Goal: Task Accomplishment & Management: Complete application form

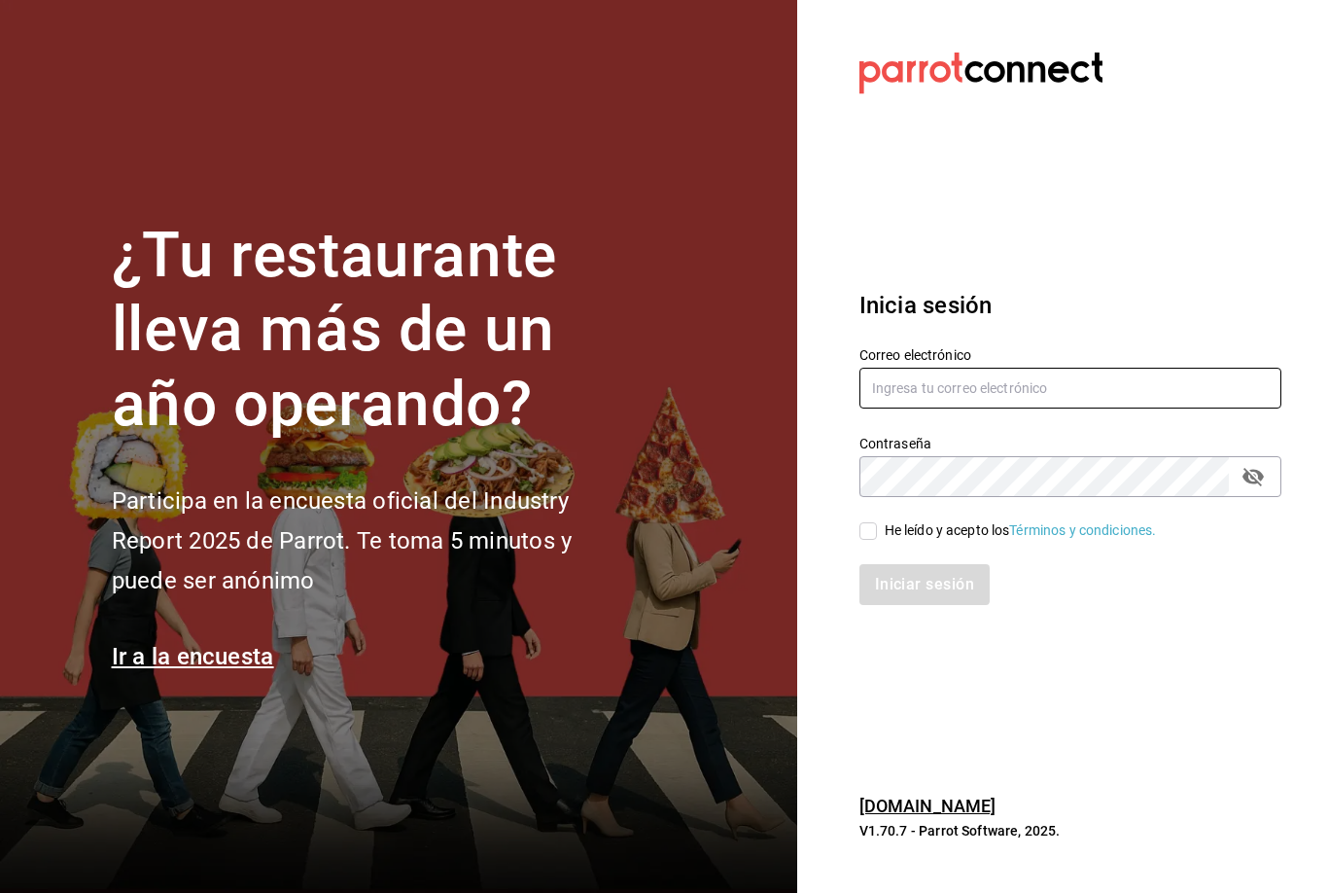
click at [1027, 408] on input "text" at bounding box center [1071, 388] width 422 height 41
click at [985, 408] on input "text" at bounding box center [1071, 388] width 422 height 41
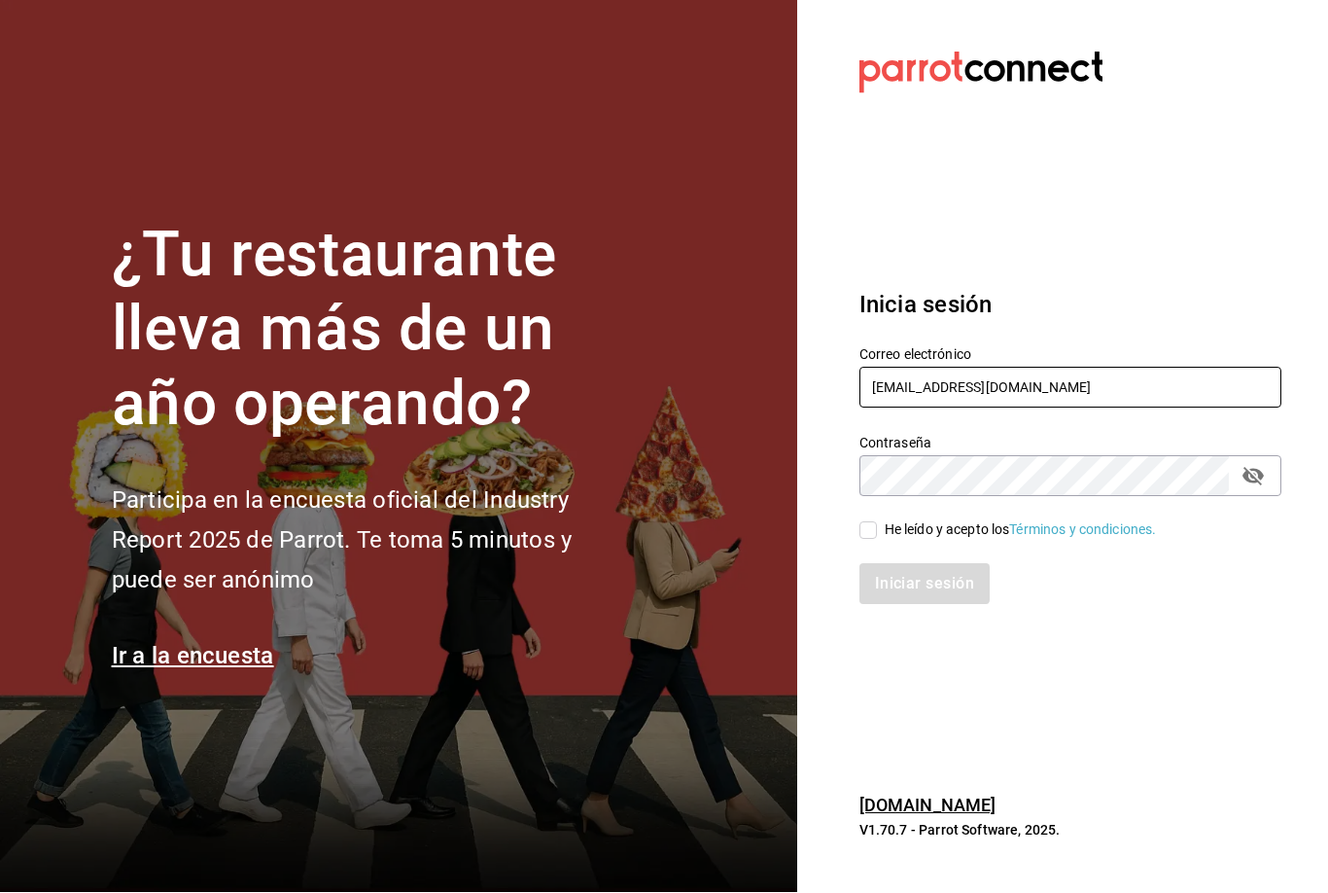
type input "[EMAIL_ADDRESS][DOMAIN_NAME]"
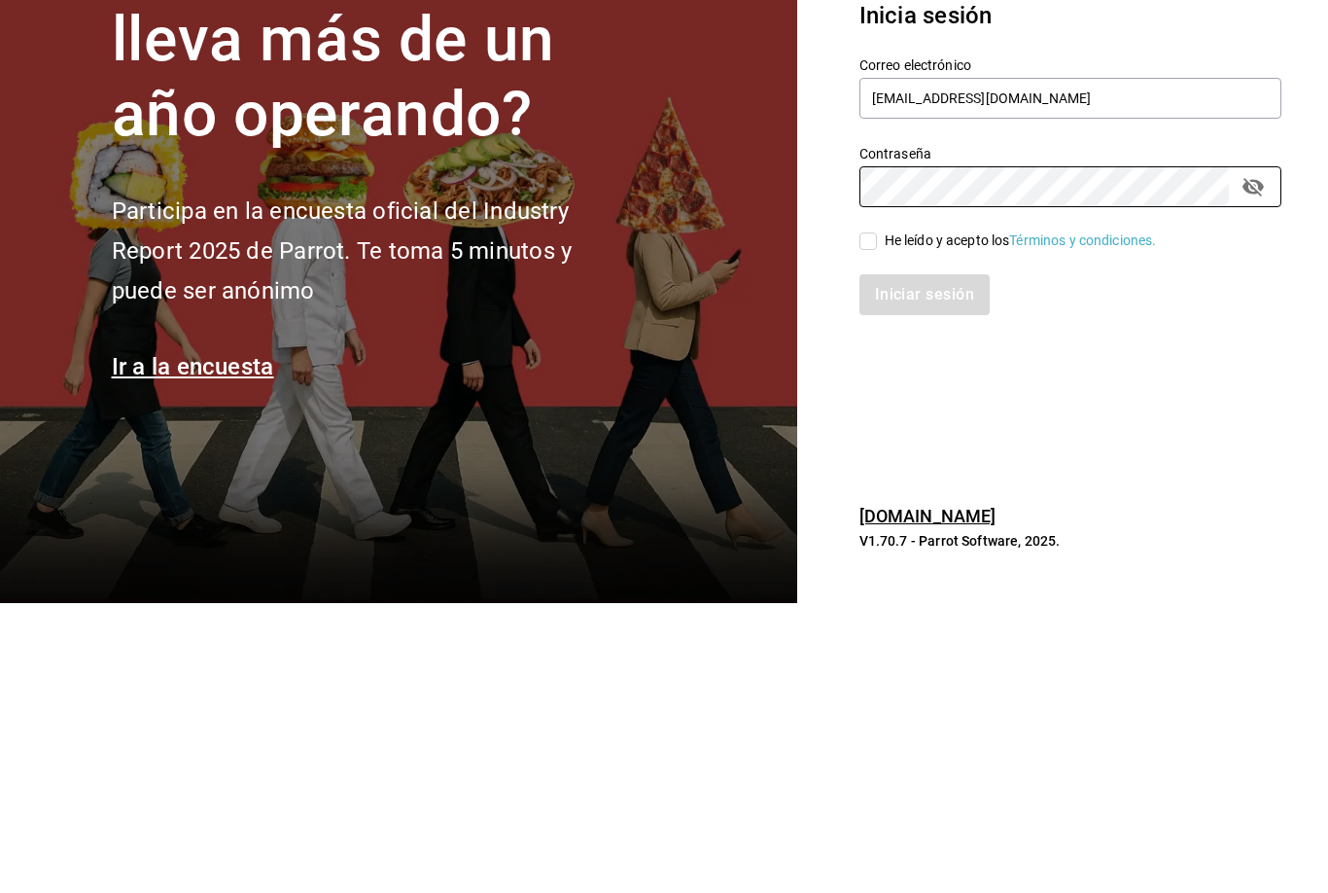
click at [867, 522] on input "He leído y acepto los Términos y condiciones." at bounding box center [869, 531] width 18 height 18
checkbox input "true"
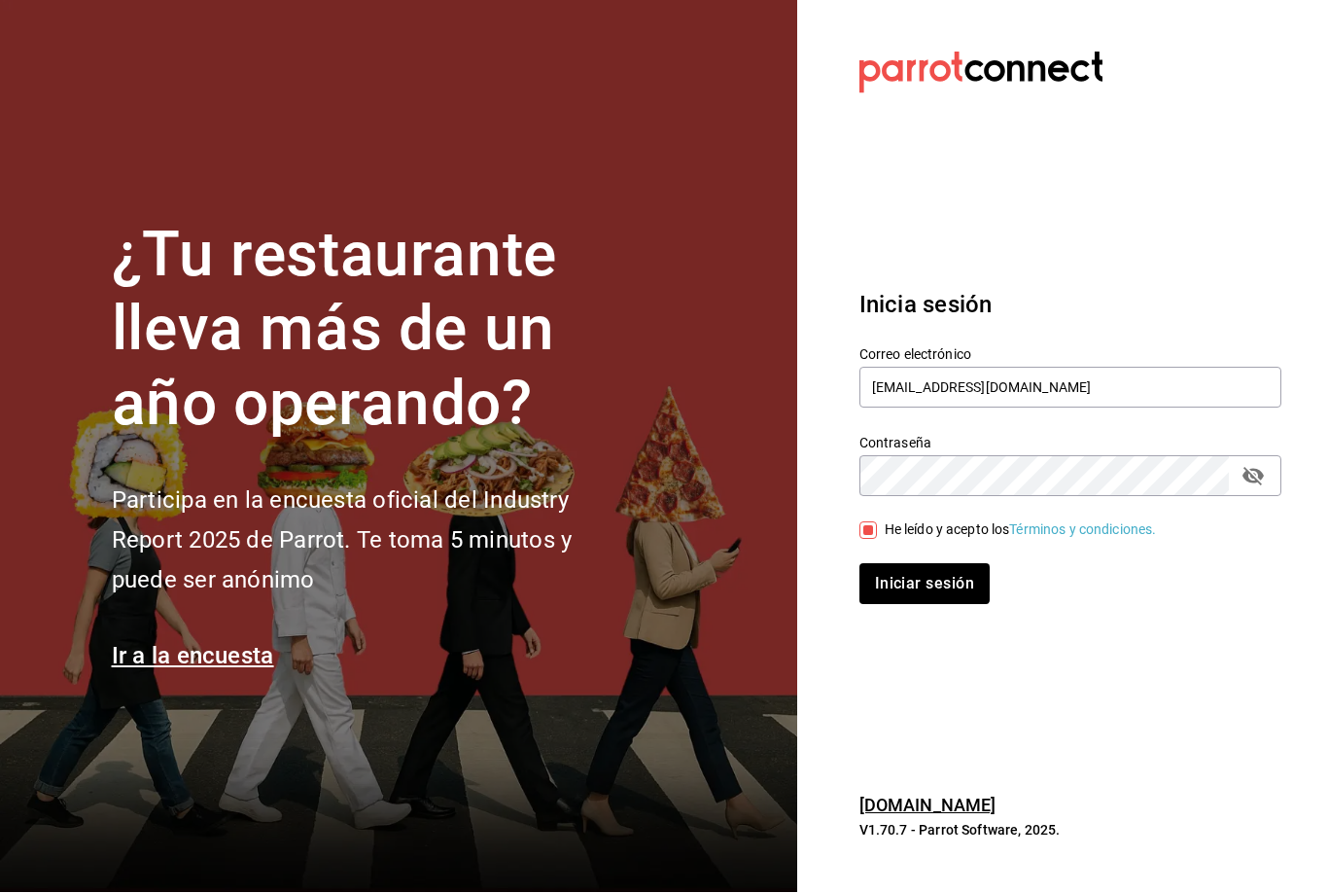
click at [1251, 468] on icon "passwordField" at bounding box center [1253, 477] width 21 height 18
click at [953, 564] on button "Iniciar sesión" at bounding box center [925, 584] width 130 height 41
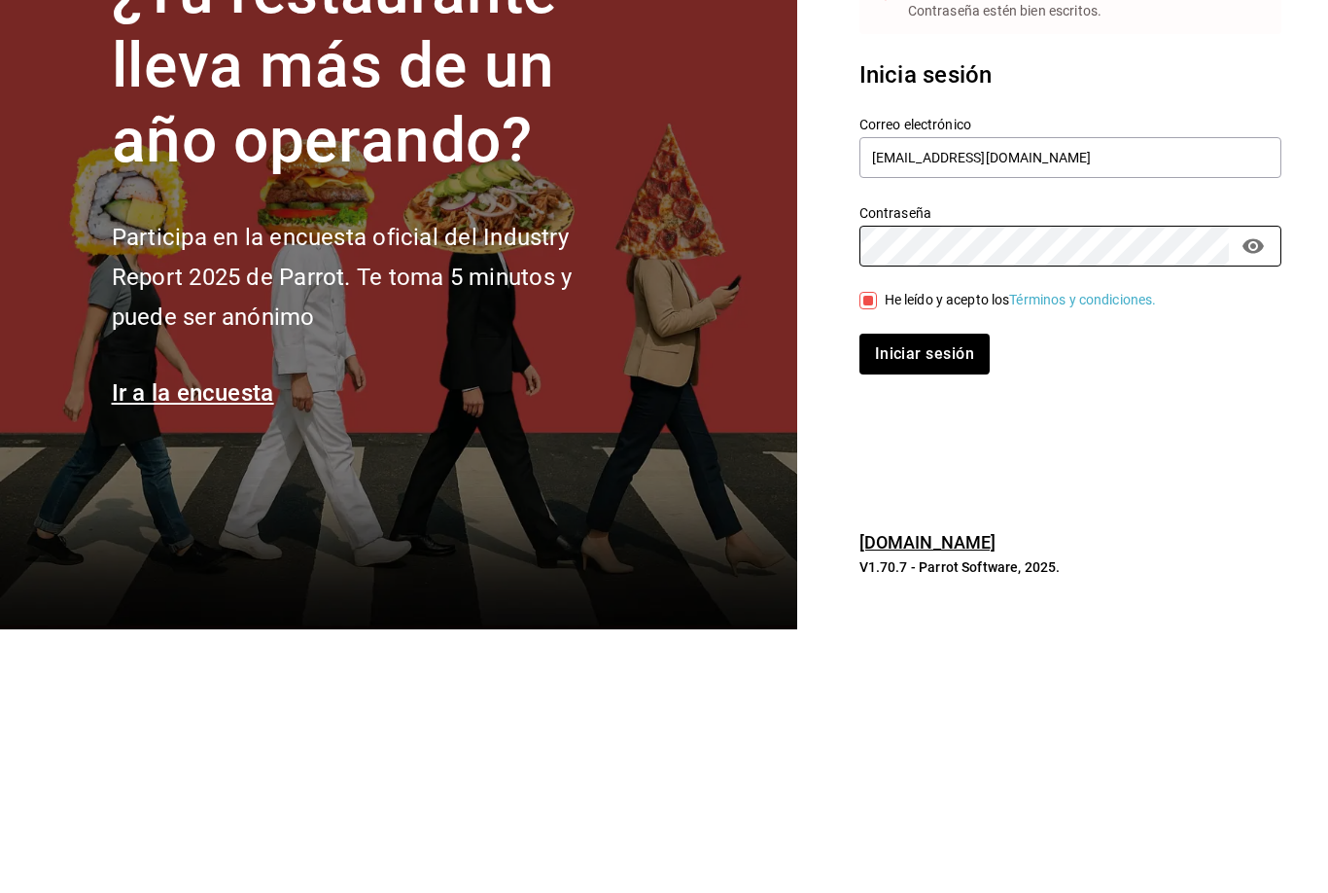
click at [931, 597] on button "Iniciar sesión" at bounding box center [925, 617] width 130 height 41
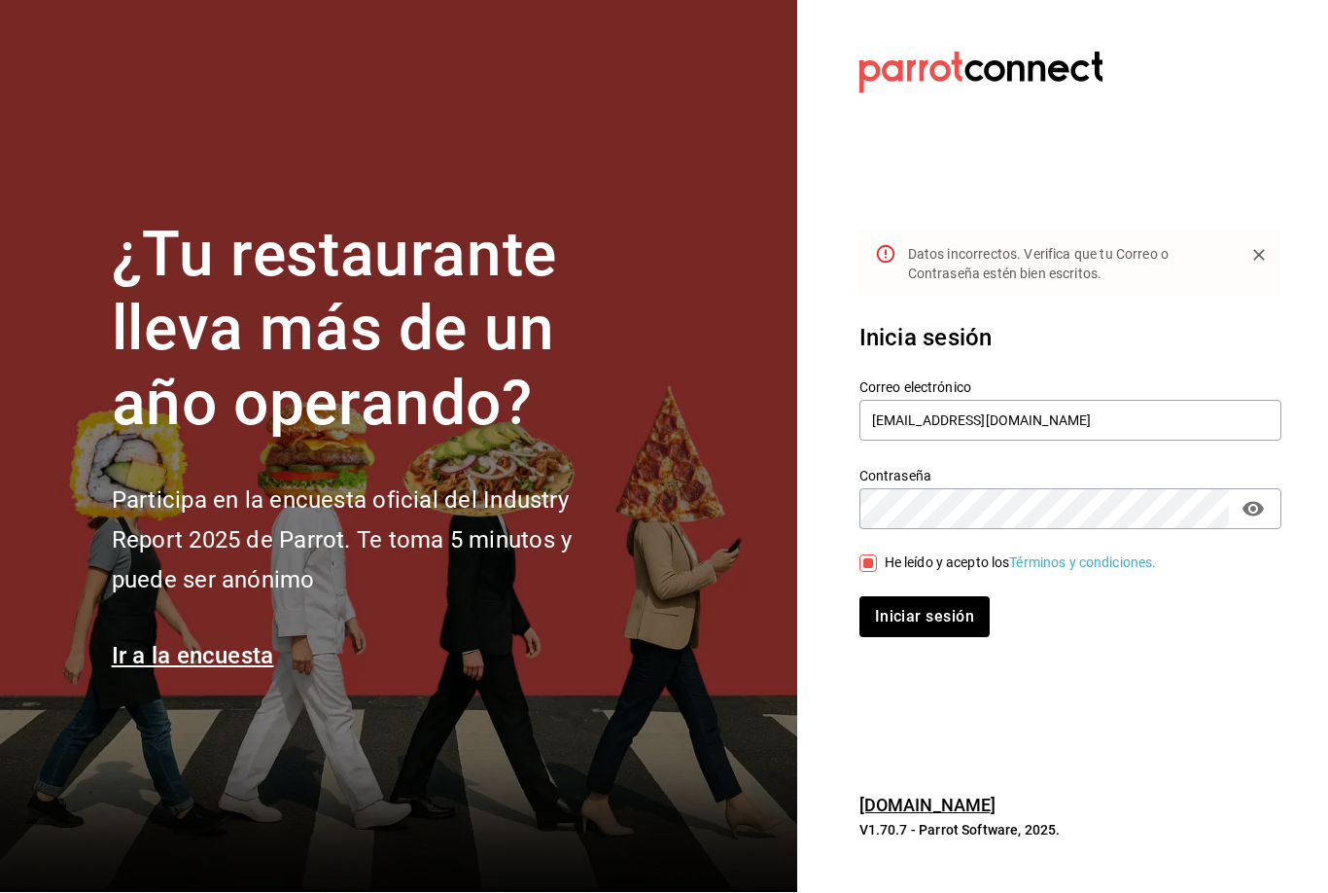
click at [1258, 250] on icon "Close" at bounding box center [1260, 256] width 12 height 12
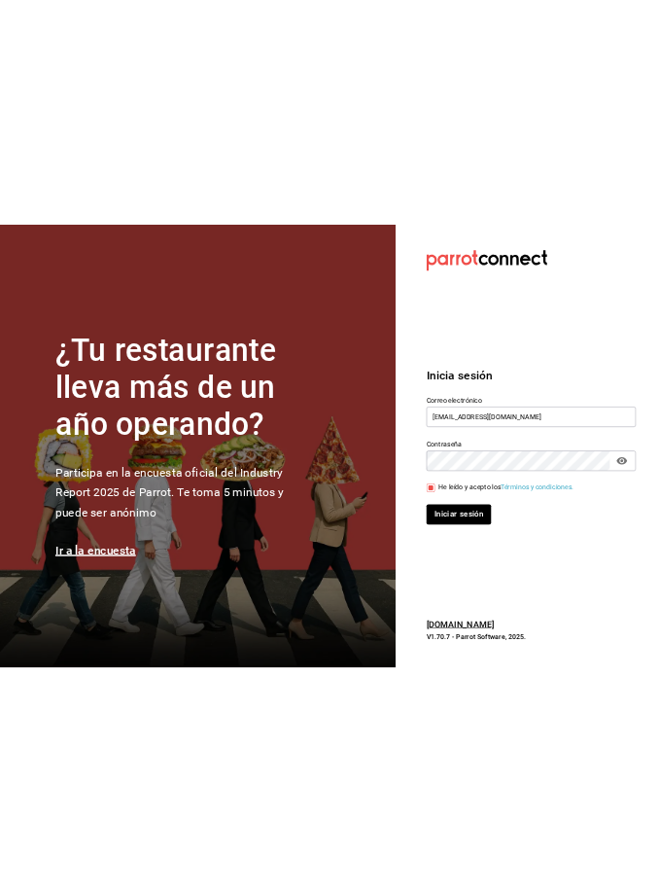
scroll to position [0, 0]
